Goal: Task Accomplishment & Management: Manage account settings

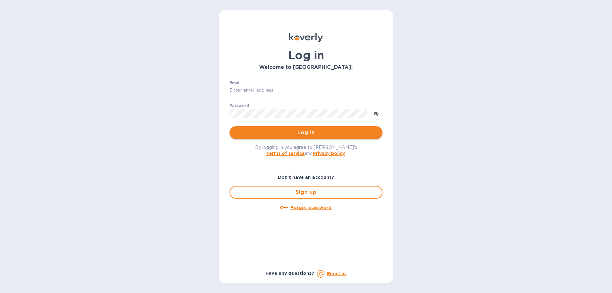
type input "[EMAIL_ADDRESS][DOMAIN_NAME]"
click at [318, 134] on span "Log in" at bounding box center [306, 133] width 143 height 8
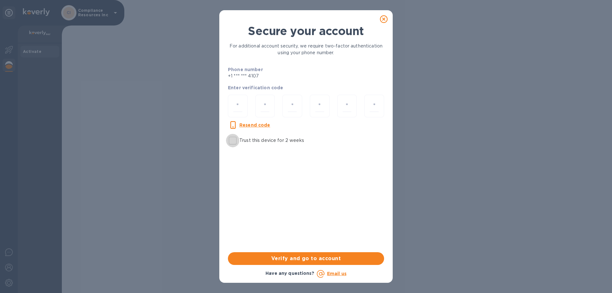
click at [236, 141] on input "Trust this device for 2 weeks" at bounding box center [232, 140] width 13 height 13
checkbox input "true"
click at [235, 103] on input "number" at bounding box center [237, 106] width 9 height 12
type input "5"
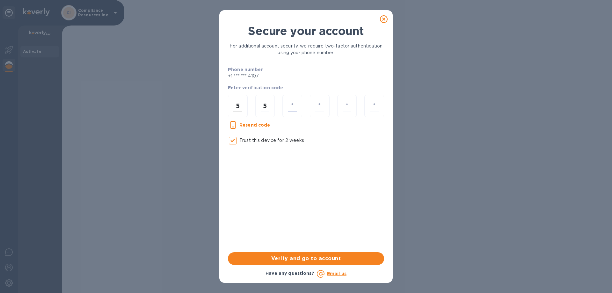
type input "1"
type input "6"
type input "0"
type input "5"
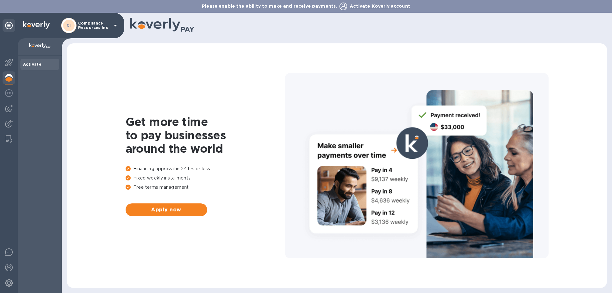
click at [86, 28] on p "Compliance Resources inc" at bounding box center [94, 25] width 32 height 9
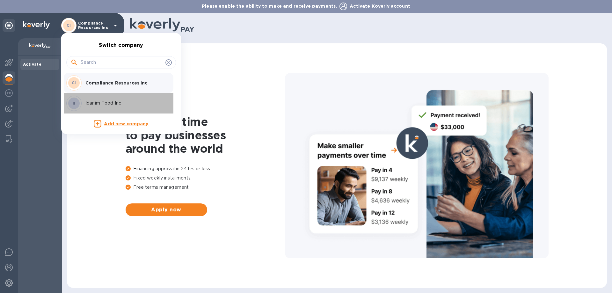
click at [83, 104] on div "Idanim Food Inc" at bounding box center [124, 103] width 83 height 7
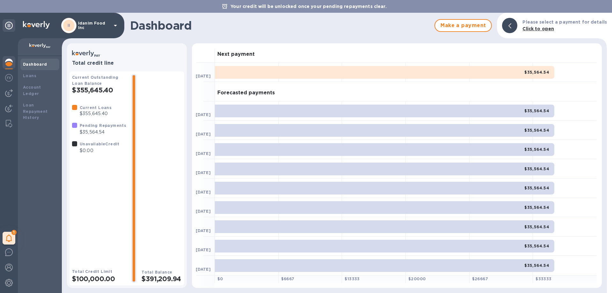
click at [38, 44] on img at bounding box center [39, 45] width 21 height 5
click at [7, 91] on img at bounding box center [9, 93] width 8 height 8
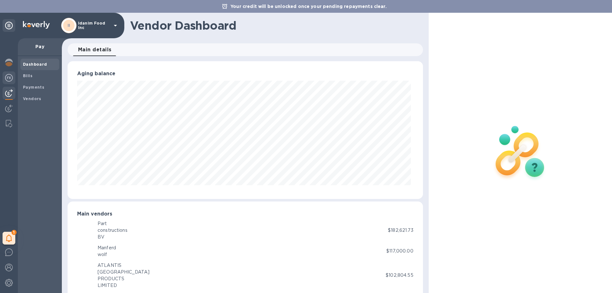
scroll to position [318653, 318438]
click at [35, 89] on b "Payments" at bounding box center [33, 87] width 21 height 5
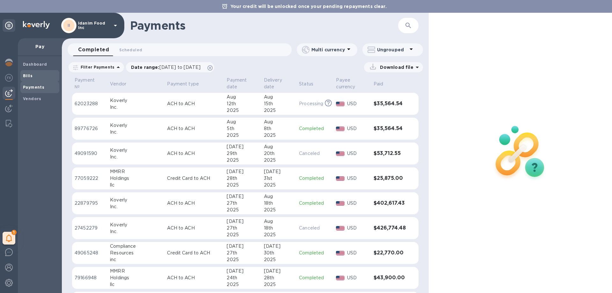
click at [33, 77] on span "Bills" at bounding box center [40, 76] width 34 height 6
